Goal: Find specific page/section: Find specific page/section

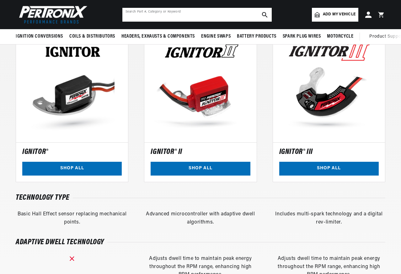
click at [129, 13] on input "text" at bounding box center [196, 15] width 149 height 14
type input "rotor d57-22"
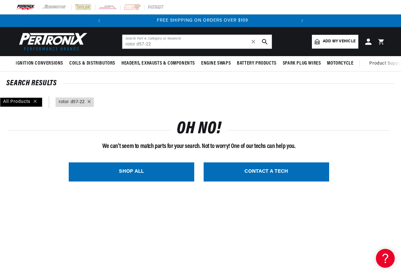
scroll to position [0, 190]
click at [150, 43] on input "rotor d57-22" at bounding box center [196, 42] width 149 height 14
click at [136, 43] on input "rotor d57-22 distributor" at bounding box center [196, 42] width 149 height 14
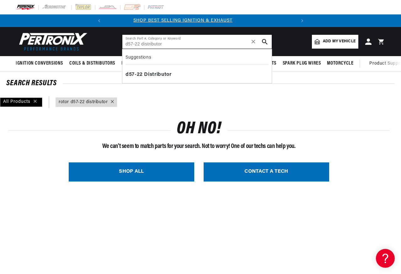
scroll to position [0, 0]
type input "d57-22 distributor"
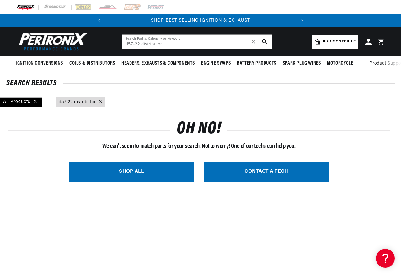
click at [328, 39] on span "Add my vehicle" at bounding box center [339, 42] width 33 height 6
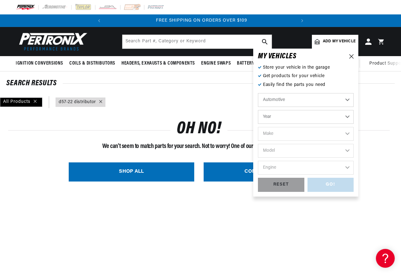
scroll to position [0, 190]
click at [349, 54] on div "MY VEHICLE S" at bounding box center [306, 56] width 96 height 6
click at [349, 54] on icon at bounding box center [351, 56] width 4 height 4
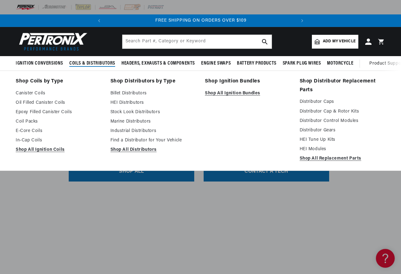
click at [98, 61] on span "Coils & Distributors" at bounding box center [92, 63] width 46 height 7
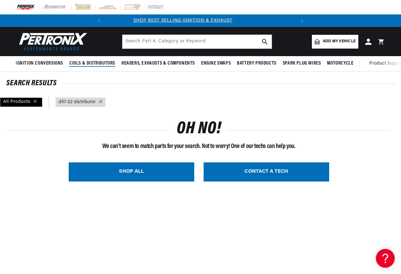
scroll to position [0, 0]
click at [99, 103] on icon at bounding box center [100, 101] width 3 height 3
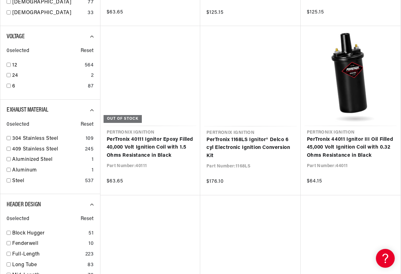
scroll to position [502, 0]
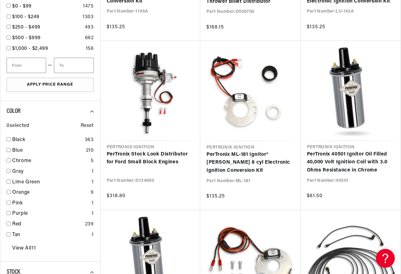
scroll to position [0, 190]
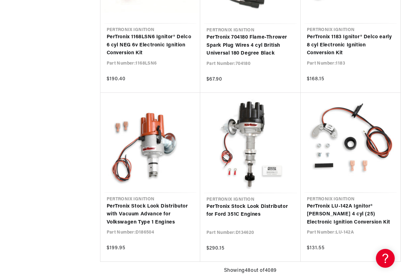
scroll to position [0, 176]
